Goal: Feedback & Contribution: Contribute content

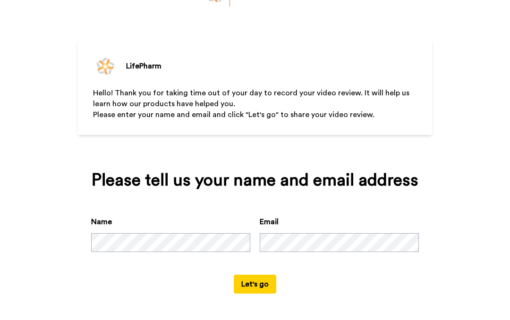
scroll to position [72, 0]
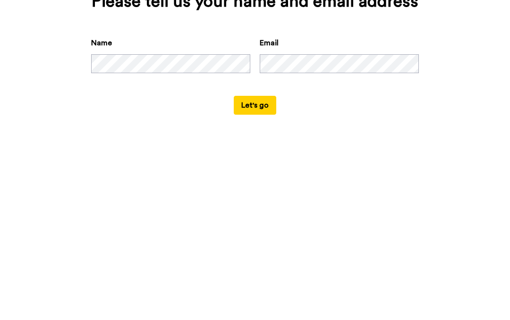
click at [259, 275] on button "Let's go" at bounding box center [255, 284] width 43 height 19
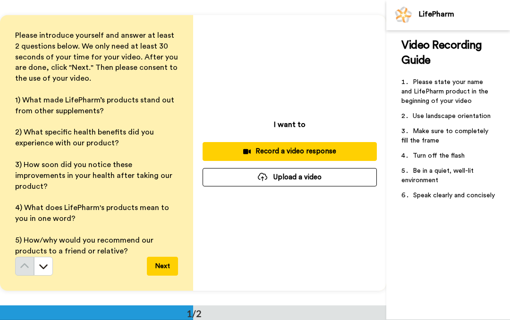
click at [319, 152] on div "Record a video response" at bounding box center [289, 152] width 159 height 10
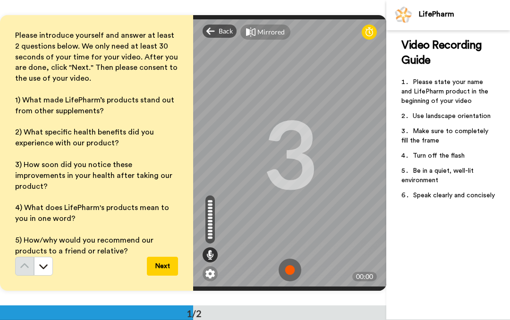
click at [285, 271] on img at bounding box center [290, 270] width 23 height 23
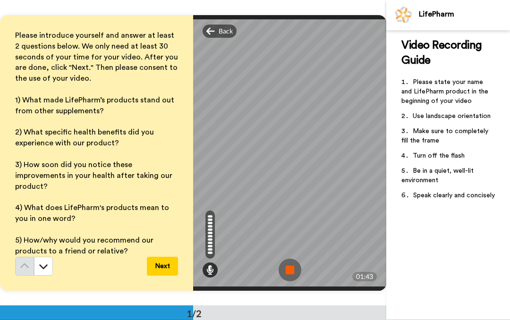
click at [161, 261] on button "Next" at bounding box center [162, 266] width 31 height 19
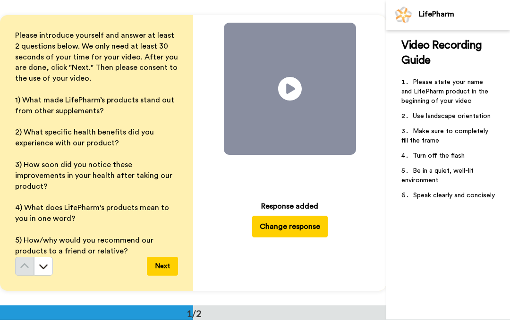
scroll to position [248, 0]
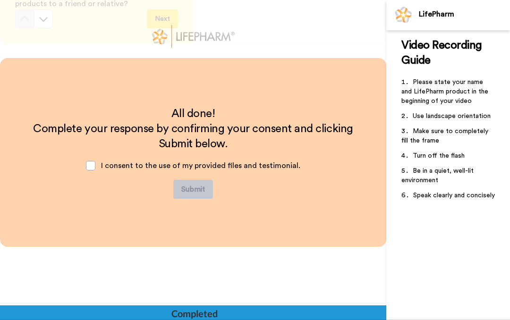
click at [95, 162] on span at bounding box center [90, 165] width 9 height 9
click at [202, 190] on button "Submit" at bounding box center [193, 189] width 40 height 19
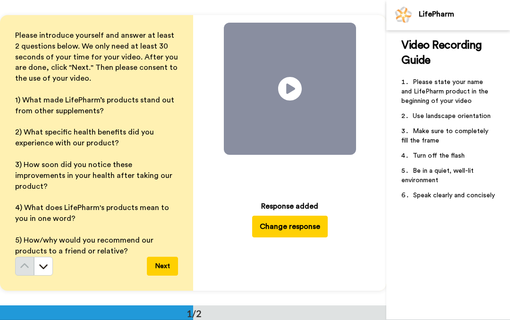
click at [301, 230] on button "Change response" at bounding box center [290, 227] width 76 height 22
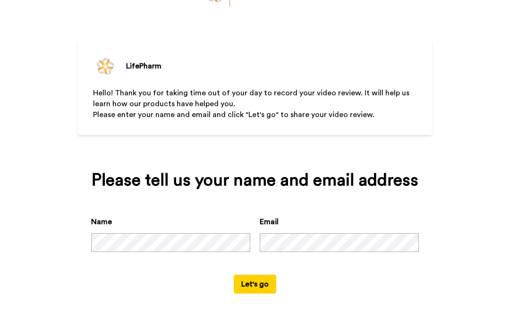
scroll to position [73, 0]
